Goal: Find specific page/section: Find specific page/section

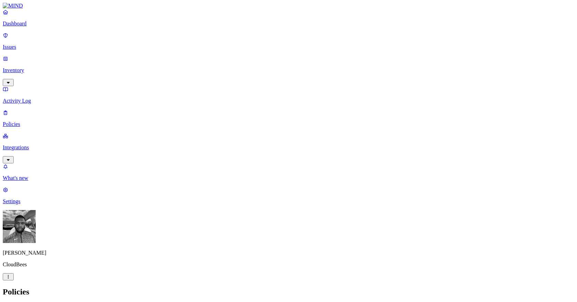
click at [55, 144] on p "Integrations" at bounding box center [289, 147] width 572 height 6
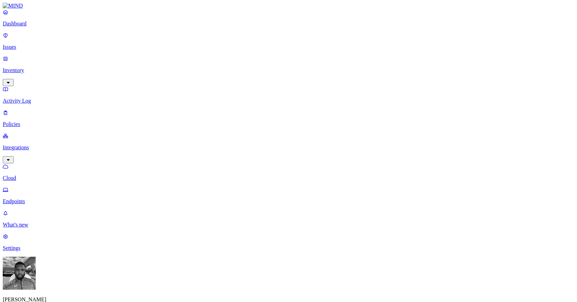
click at [48, 198] on p "Endpoints" at bounding box center [289, 201] width 572 height 6
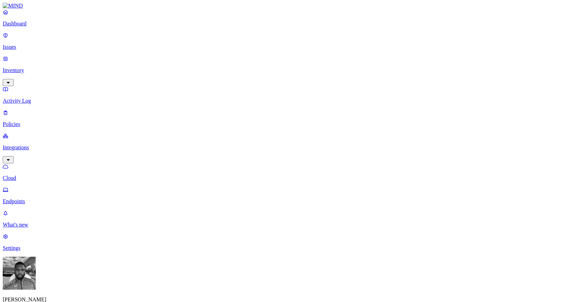
type input "m"
